Goal: Task Accomplishment & Management: Manage account settings

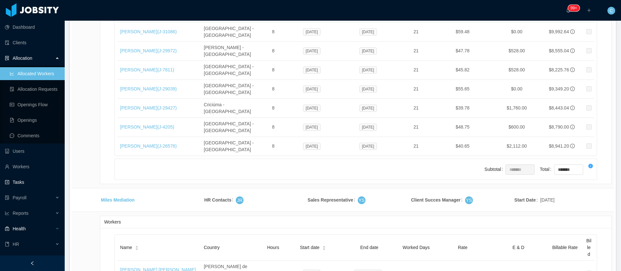
scroll to position [12, 0]
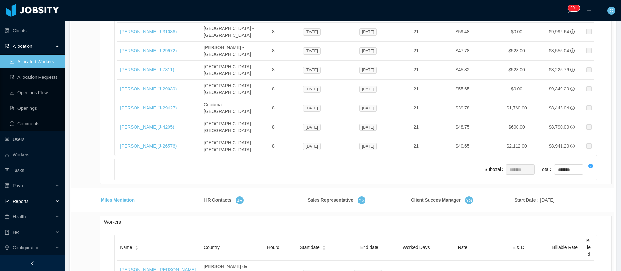
click at [26, 205] on div "Reports" at bounding box center [32, 201] width 65 height 13
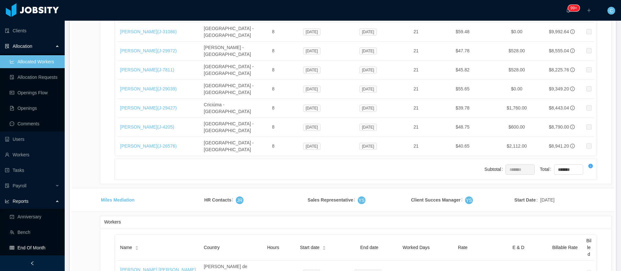
click at [25, 246] on link "End Of Month" at bounding box center [35, 248] width 50 height 13
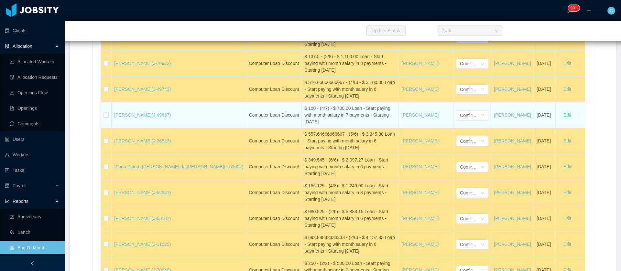
scroll to position [1202, 0]
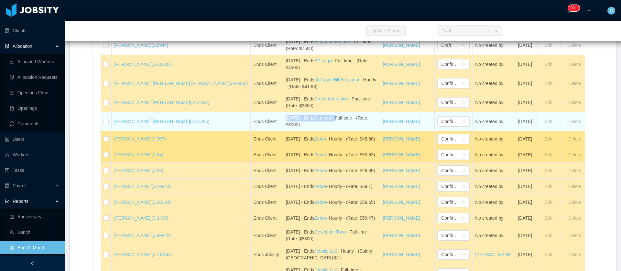
drag, startPoint x: 246, startPoint y: 133, endPoint x: 305, endPoint y: 133, distance: 59.5
click at [305, 131] on td "August 11th - Ends Signpost - Full-time - (Rate: $3000)" at bounding box center [331, 121] width 97 height 19
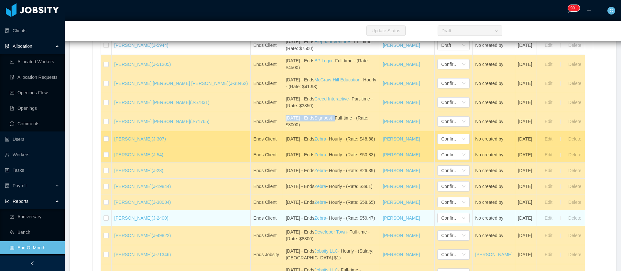
copy div "August 11th - Ends Signpost -"
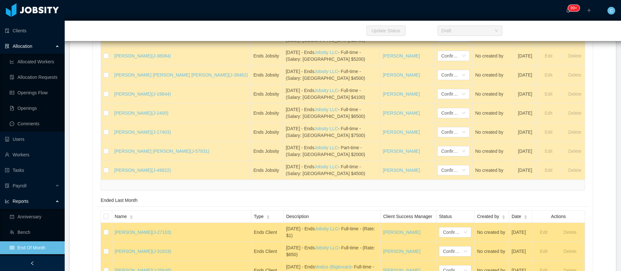
scroll to position [12335, 0]
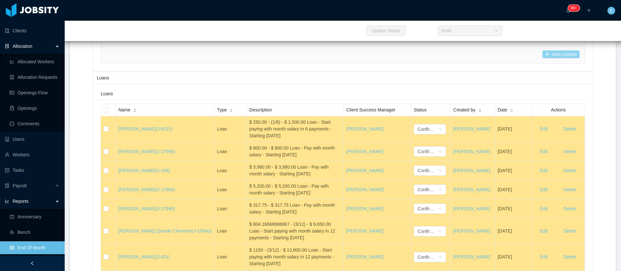
click at [552, 58] on button "New Update" at bounding box center [560, 54] width 37 height 8
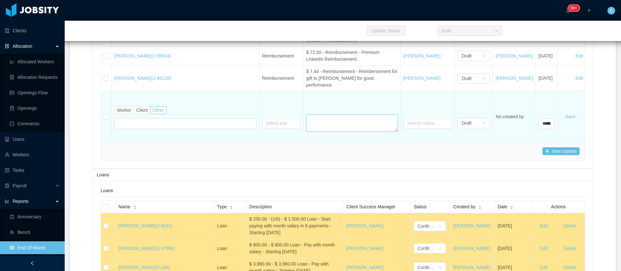
click at [306, 132] on textarea at bounding box center [352, 123] width 92 height 17
paste textarea "**********"
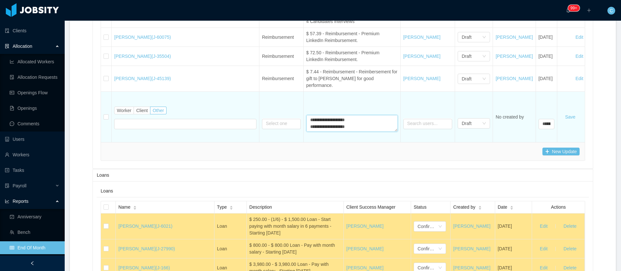
scroll to position [5, 0]
type textarea "**********"
click at [126, 115] on label "Worker" at bounding box center [124, 111] width 20 height 8
click at [149, 127] on div "Search workers..." at bounding box center [159, 123] width 82 height 6
type input "*****"
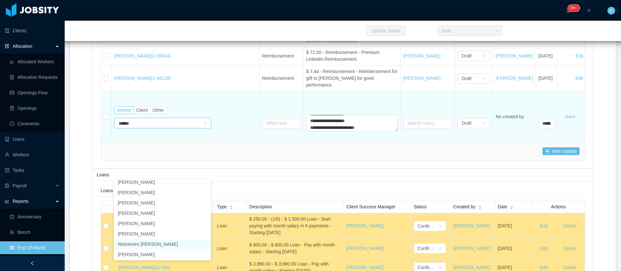
scroll to position [146, 0]
click at [160, 113] on span "Other" at bounding box center [158, 110] width 11 height 5
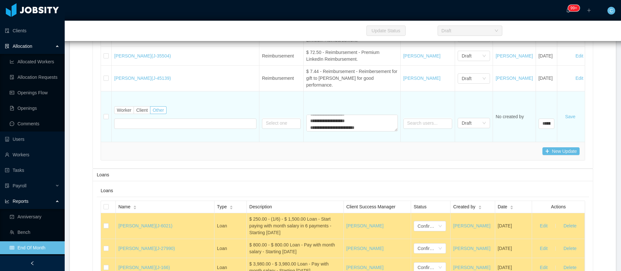
click at [167, 130] on div at bounding box center [185, 123] width 142 height 13
click at [153, 129] on input "text" at bounding box center [185, 124] width 142 height 10
paste input "**********"
type input "**********"
click at [262, 129] on input "text" at bounding box center [281, 124] width 39 height 10
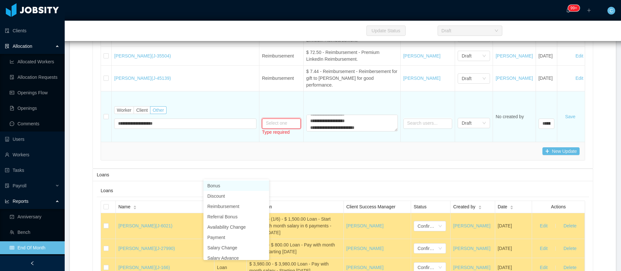
click at [217, 184] on li "Bonus" at bounding box center [236, 186] width 66 height 10
type input "*****"
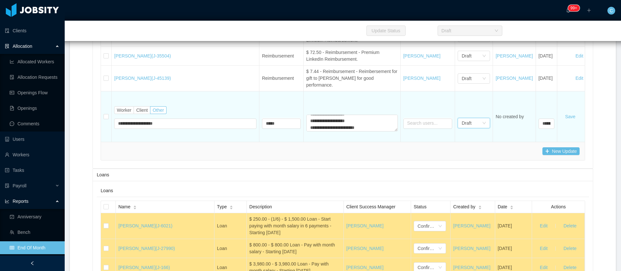
click at [462, 128] on div "Draft" at bounding box center [467, 123] width 10 height 10
click at [414, 195] on li "Confirmed" at bounding box center [414, 196] width 32 height 10
click at [462, 128] on div "Confirmed" at bounding box center [472, 123] width 20 height 10
click at [409, 187] on li "Draft" at bounding box center [414, 186] width 32 height 10
click at [560, 122] on button "Save" at bounding box center [570, 117] width 21 height 10
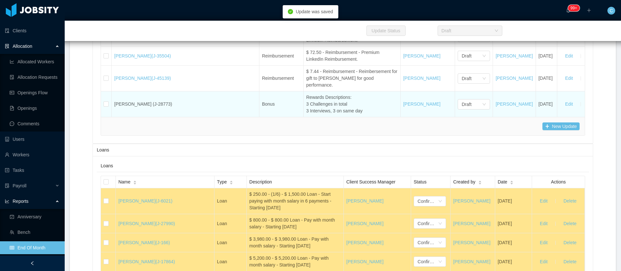
scroll to position [12263, 0]
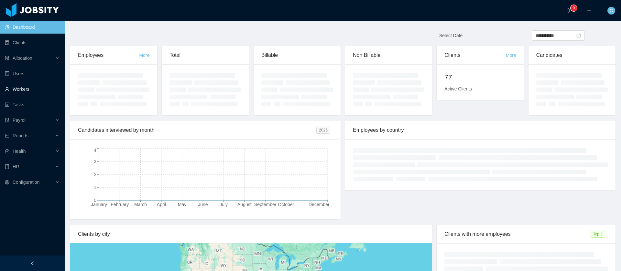
click at [19, 94] on link "Workers" at bounding box center [32, 89] width 55 height 13
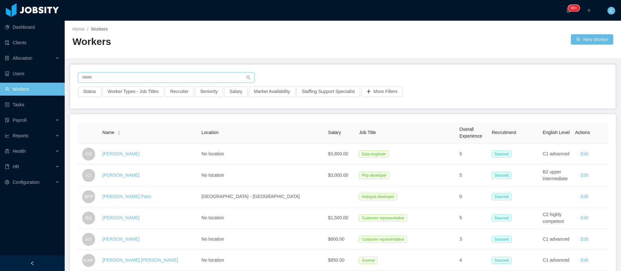
click at [130, 80] on input "text" at bounding box center [166, 77] width 177 height 10
type input "**********"
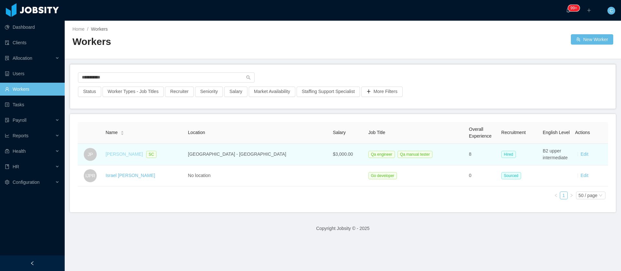
click at [128, 156] on link "Josue Parra" at bounding box center [123, 154] width 37 height 5
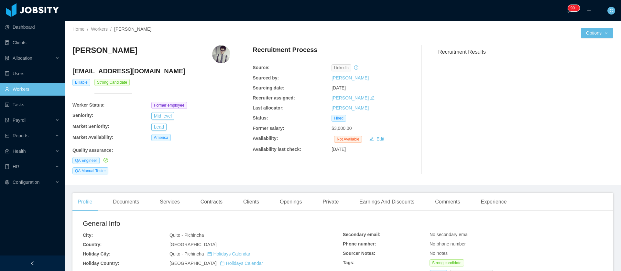
click at [36, 88] on link "Workers" at bounding box center [32, 89] width 55 height 13
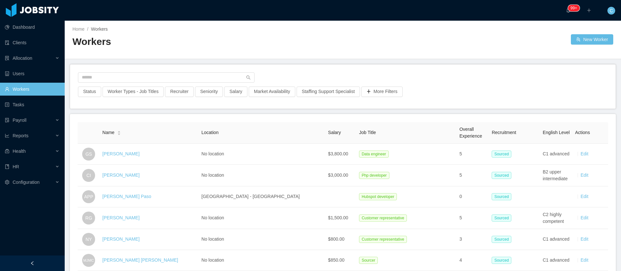
click at [601, 105] on div "Status Worker Types - Job Titles Recruiter Seniority Salary Market Availability…" at bounding box center [342, 87] width 545 height 44
click at [140, 80] on input "text" at bounding box center [166, 77] width 177 height 10
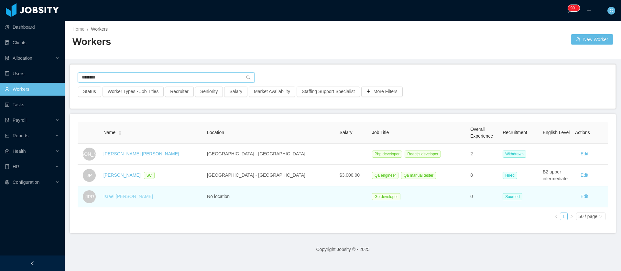
type input "********"
click at [149, 197] on link "Israel Josué Parra Rosales" at bounding box center [128, 196] width 49 height 5
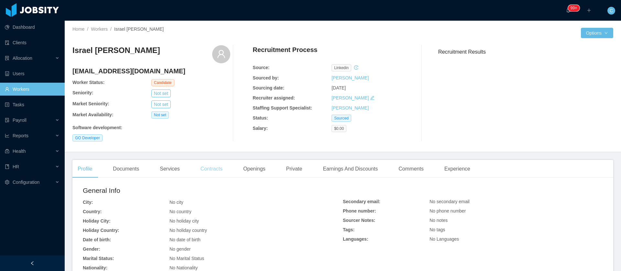
click at [220, 173] on div "Contracts" at bounding box center [211, 169] width 32 height 18
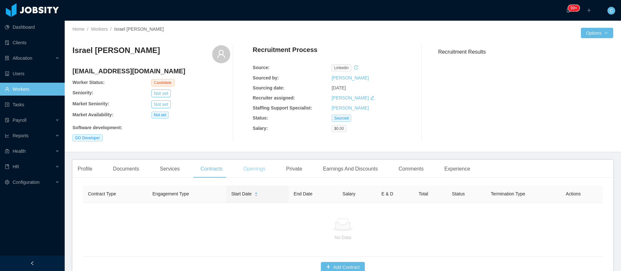
click at [253, 174] on div "Openings" at bounding box center [254, 169] width 33 height 18
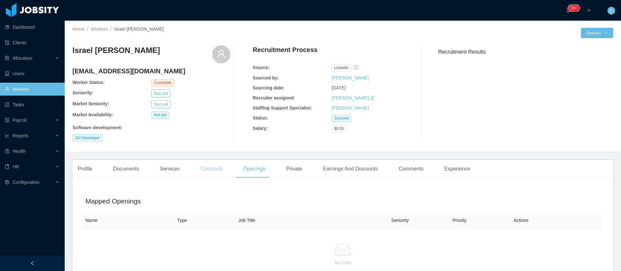
click at [223, 173] on div "Contracts" at bounding box center [211, 169] width 32 height 18
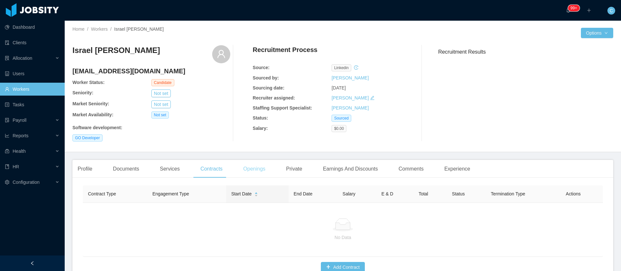
click at [251, 168] on div "Openings" at bounding box center [254, 169] width 33 height 18
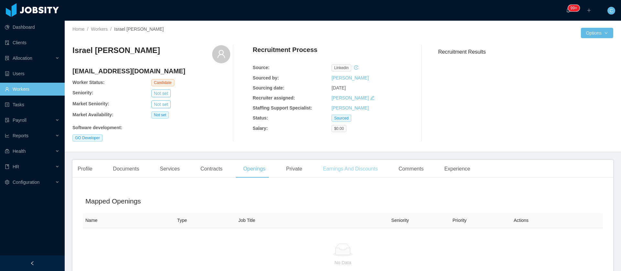
click at [325, 173] on div "Earnings And Discounts" at bounding box center [350, 169] width 65 height 18
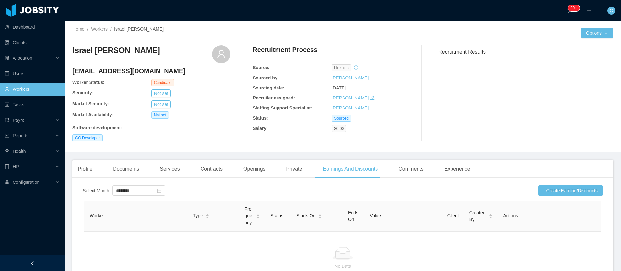
click at [38, 91] on link "Workers" at bounding box center [32, 89] width 55 height 13
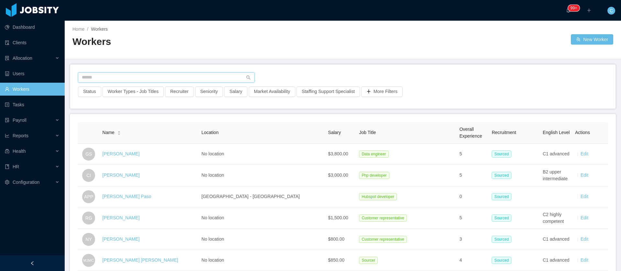
click at [119, 80] on input "text" at bounding box center [166, 77] width 177 height 10
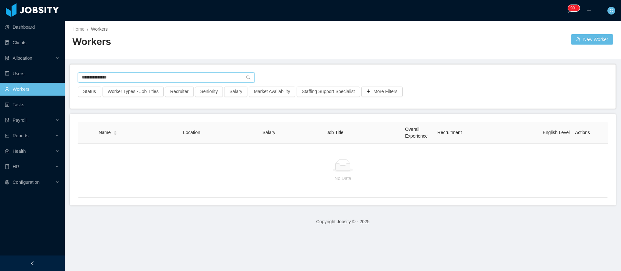
click at [104, 81] on input "**********" at bounding box center [166, 77] width 177 height 10
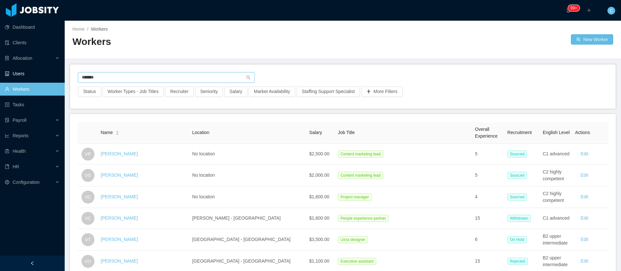
drag, startPoint x: 107, startPoint y: 76, endPoint x: 24, endPoint y: 70, distance: 82.7
click at [28, 71] on section "Dashboard Clients Allocation Users Workers Tasks Payroll Reports Health HR Conf…" at bounding box center [310, 135] width 621 height 271
type input "*******"
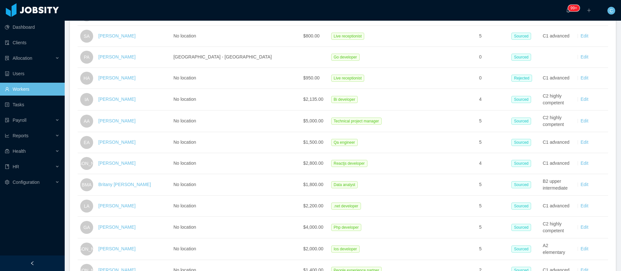
scroll to position [582, 0]
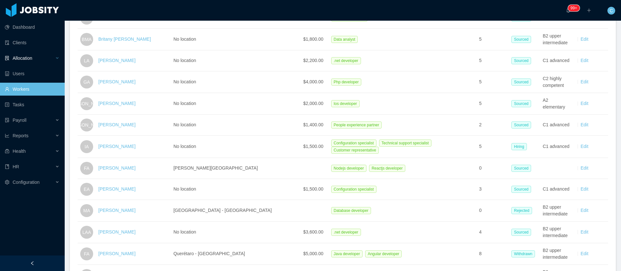
click at [37, 54] on div "Allocation" at bounding box center [32, 58] width 65 height 13
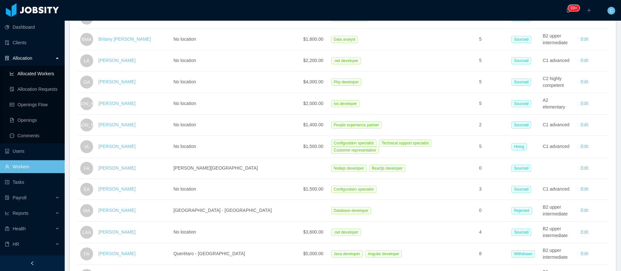
click at [37, 75] on link "Allocated Workers" at bounding box center [35, 73] width 50 height 13
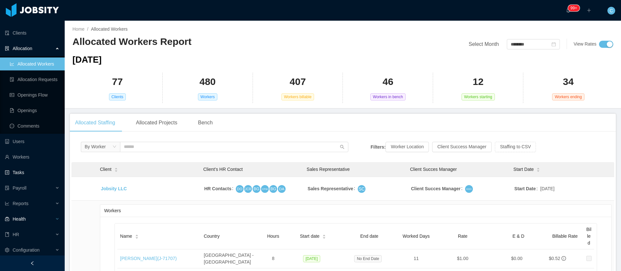
scroll to position [12, 0]
click at [28, 182] on div "Payroll" at bounding box center [32, 186] width 65 height 13
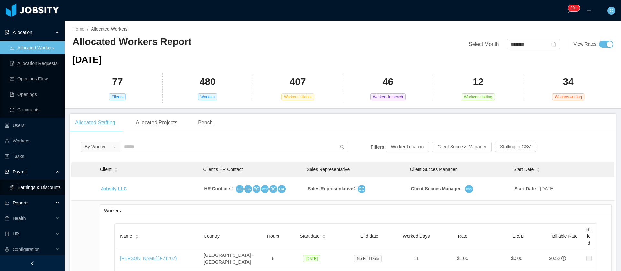
scroll to position [27, 0]
click at [29, 206] on div "Reports" at bounding box center [32, 201] width 65 height 13
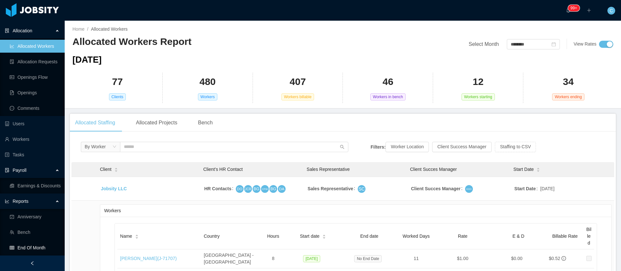
click at [34, 245] on link "End Of Month" at bounding box center [35, 248] width 50 height 13
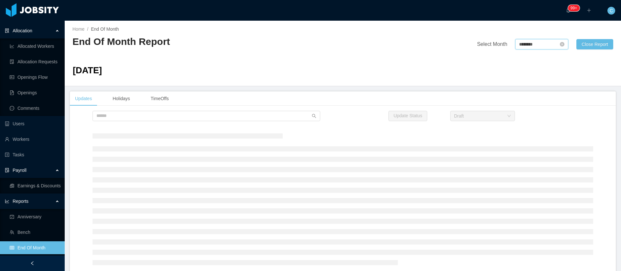
click at [515, 43] on input "********" at bounding box center [541, 44] width 53 height 10
click at [522, 104] on link "Jul" at bounding box center [517, 102] width 19 height 8
type input "********"
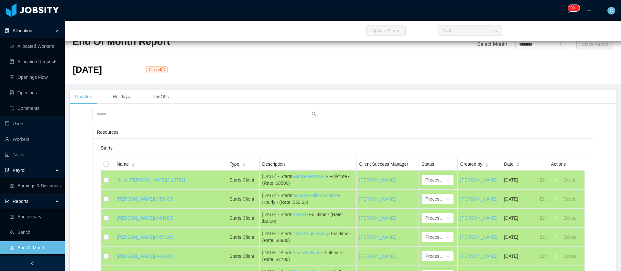
scroll to position [13024, 0]
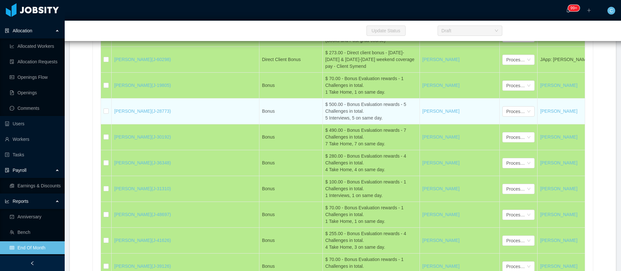
drag, startPoint x: 163, startPoint y: 137, endPoint x: 113, endPoint y: 139, distance: 50.5
click at [113, 125] on td "Josue Parra (J-28773)" at bounding box center [186, 112] width 148 height 26
copy link "Josue Parra (J-28773)"
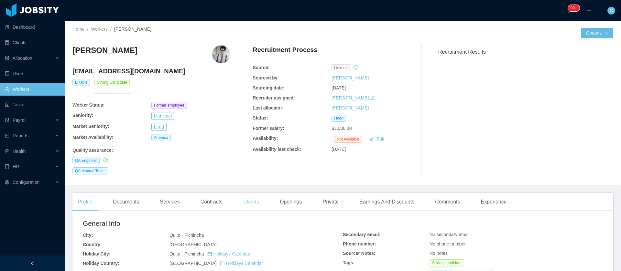
click at [257, 202] on div "Clients" at bounding box center [251, 202] width 26 height 18
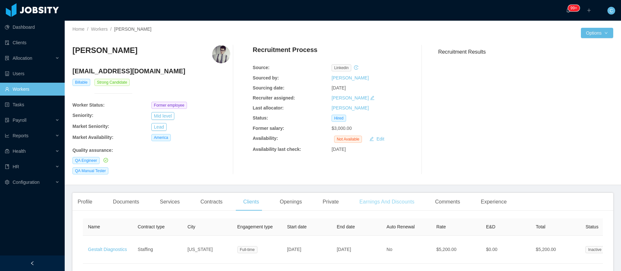
click at [388, 203] on div "Earnings And Discounts" at bounding box center [386, 202] width 65 height 18
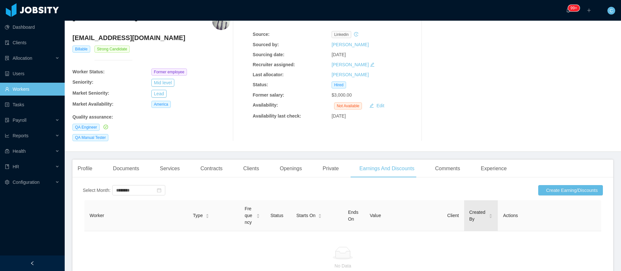
scroll to position [49, 0]
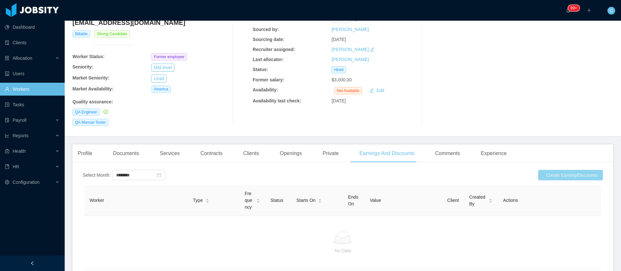
click at [551, 177] on button "Create Earning/Discounts" at bounding box center [570, 175] width 65 height 10
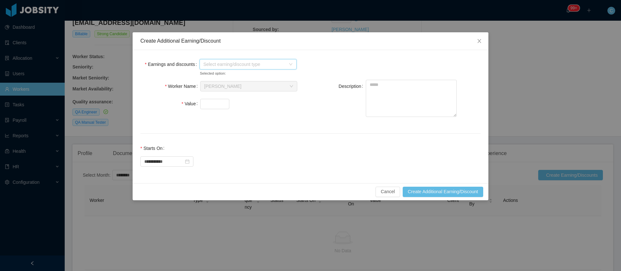
click at [247, 67] on span "Select earning/discount type" at bounding box center [244, 64] width 82 height 6
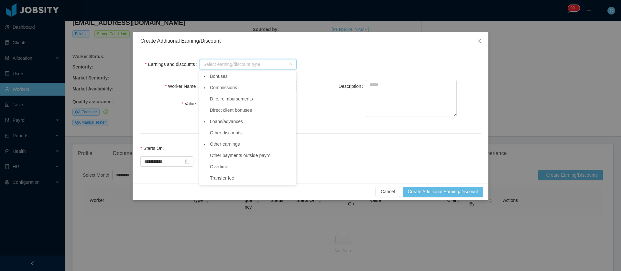
click at [203, 78] on icon "icon: caret-down" at bounding box center [204, 76] width 3 height 3
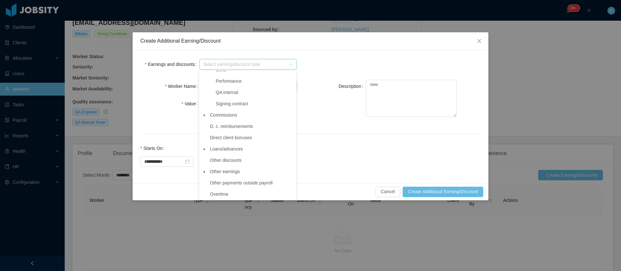
scroll to position [113, 0]
click at [201, 158] on span at bounding box center [205, 160] width 8 height 8
click at [202, 154] on span at bounding box center [205, 151] width 8 height 8
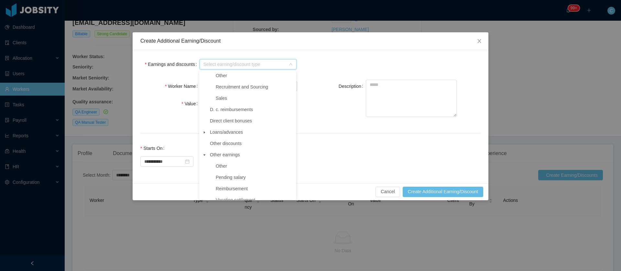
click at [203, 134] on icon "icon: caret-down" at bounding box center [204, 132] width 3 height 3
click at [222, 126] on span "Evaluation rewards" at bounding box center [254, 121] width 81 height 9
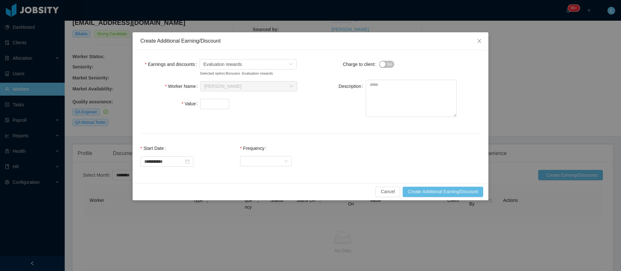
click at [217, 109] on div at bounding box center [216, 103] width 33 height 13
click at [219, 102] on input "Value" at bounding box center [215, 104] width 28 height 10
type input "***"
click at [257, 161] on div "Select Frequency" at bounding box center [264, 162] width 40 height 10
click at [256, 175] on li "One Time" at bounding box center [272, 174] width 52 height 10
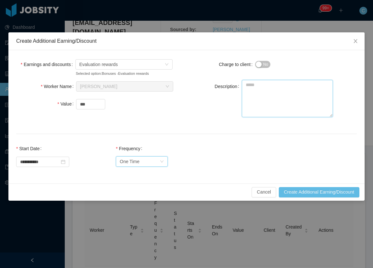
click at [264, 98] on textarea "Description" at bounding box center [287, 98] width 91 height 37
click at [261, 99] on textarea "**********" at bounding box center [287, 98] width 91 height 37
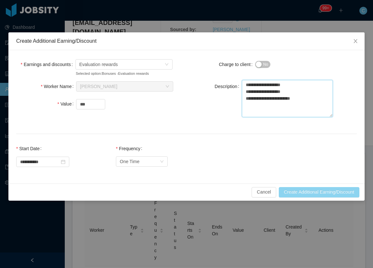
type textarea "**********"
click at [309, 189] on button "Create Additional Earning/Discount" at bounding box center [319, 192] width 81 height 10
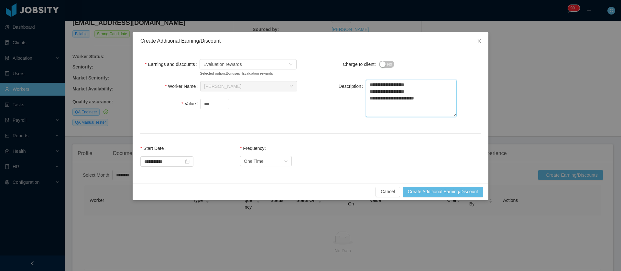
drag, startPoint x: 432, startPoint y: 102, endPoint x: 352, endPoint y: 84, distance: 81.9
click at [352, 84] on div "**********" at bounding box center [392, 99] width 156 height 38
click at [480, 41] on icon "icon: close" at bounding box center [479, 40] width 5 height 5
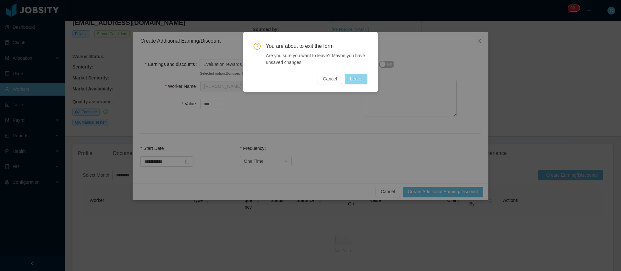
click at [358, 79] on button "Leave" at bounding box center [356, 79] width 23 height 10
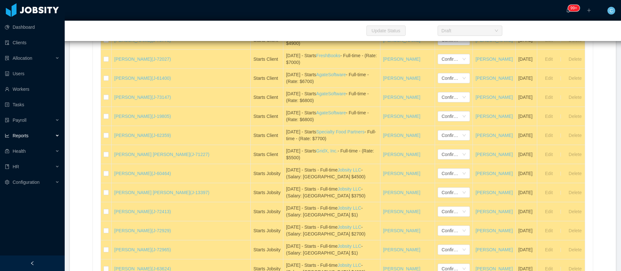
scroll to position [579, 0]
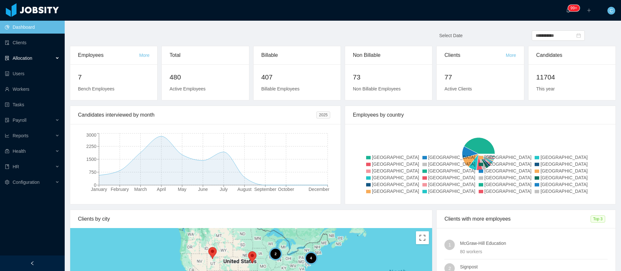
click at [49, 61] on div "Allocation" at bounding box center [32, 58] width 65 height 13
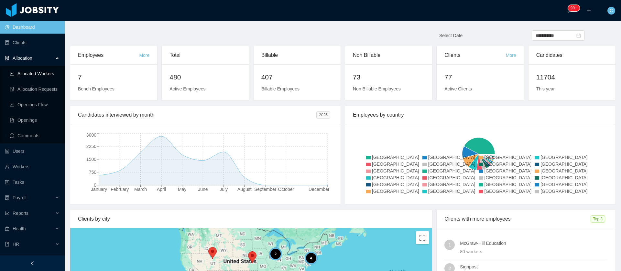
click at [43, 72] on link "Allocated Workers" at bounding box center [35, 73] width 50 height 13
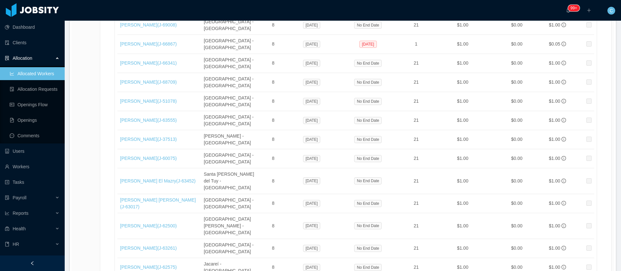
scroll to position [10925, 0]
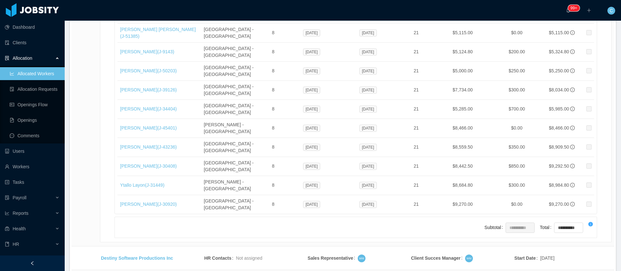
click at [582, 223] on li "500 / page" at bounding box center [589, 223] width 30 height 10
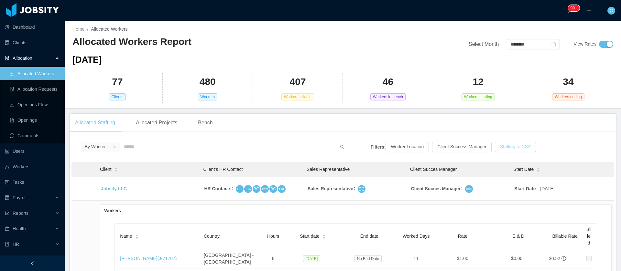
click at [517, 146] on button "Staffing to CSV" at bounding box center [515, 147] width 41 height 10
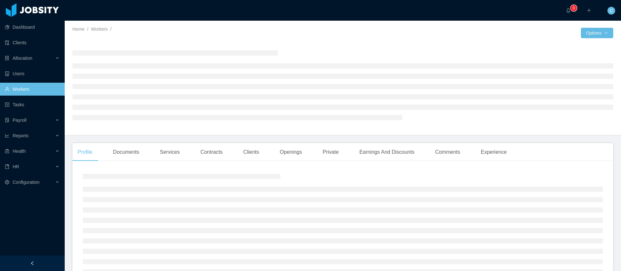
click at [246, 142] on main "Home / Workers / / Options Profile Documents Services Contracts Clients Opening…" at bounding box center [343, 146] width 556 height 251
click at [247, 155] on main "Home / Workers / / Options Profile Documents Services Contracts Clients Opening…" at bounding box center [343, 146] width 556 height 251
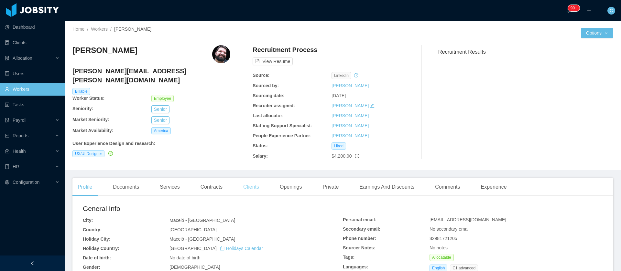
click at [240, 190] on div "Clients" at bounding box center [251, 187] width 26 height 18
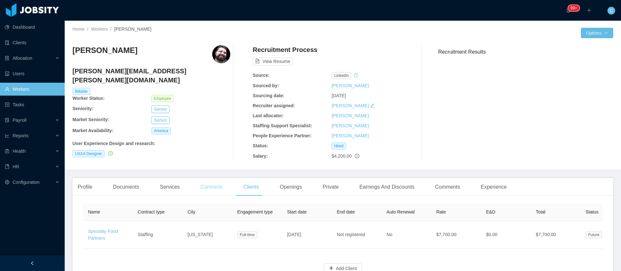
click at [216, 186] on div "Contracts" at bounding box center [211, 187] width 32 height 18
